Goal: Task Accomplishment & Management: Manage account settings

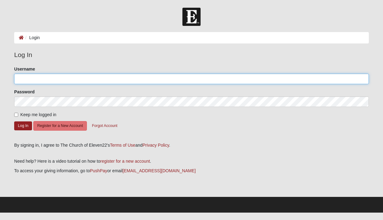
type input "Phil.ackley@me.com"
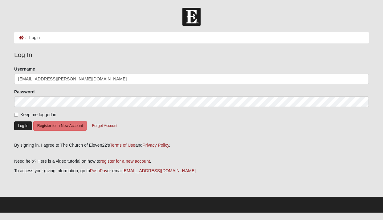
click at [24, 125] on button "Log In" at bounding box center [23, 125] width 18 height 9
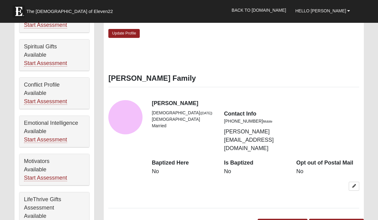
scroll to position [228, 0]
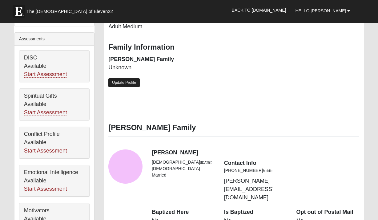
click at [127, 78] on link "Update Profile" at bounding box center [123, 82] width 31 height 9
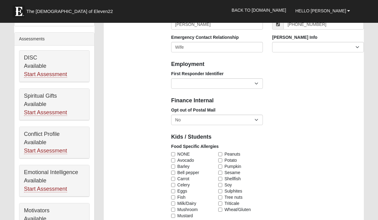
scroll to position [0, 0]
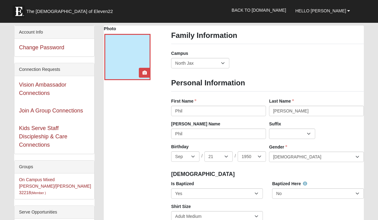
click at [130, 62] on div at bounding box center [127, 57] width 46 height 46
click at [129, 62] on div at bounding box center [127, 57] width 46 height 46
click at [349, 10] on b at bounding box center [348, 11] width 3 height 4
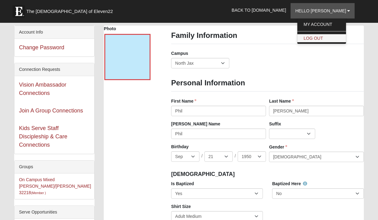
click at [331, 39] on link "Log Out" at bounding box center [322, 38] width 49 height 8
